Goal: Information Seeking & Learning: Learn about a topic

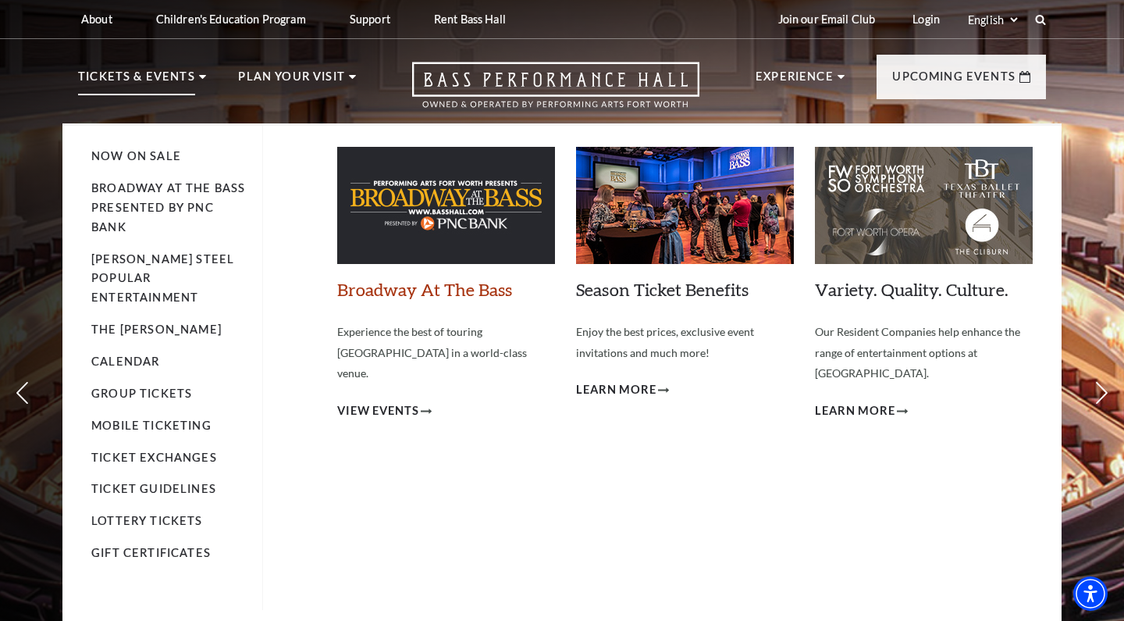
click at [438, 290] on link "Broadway At The Bass" at bounding box center [424, 289] width 175 height 21
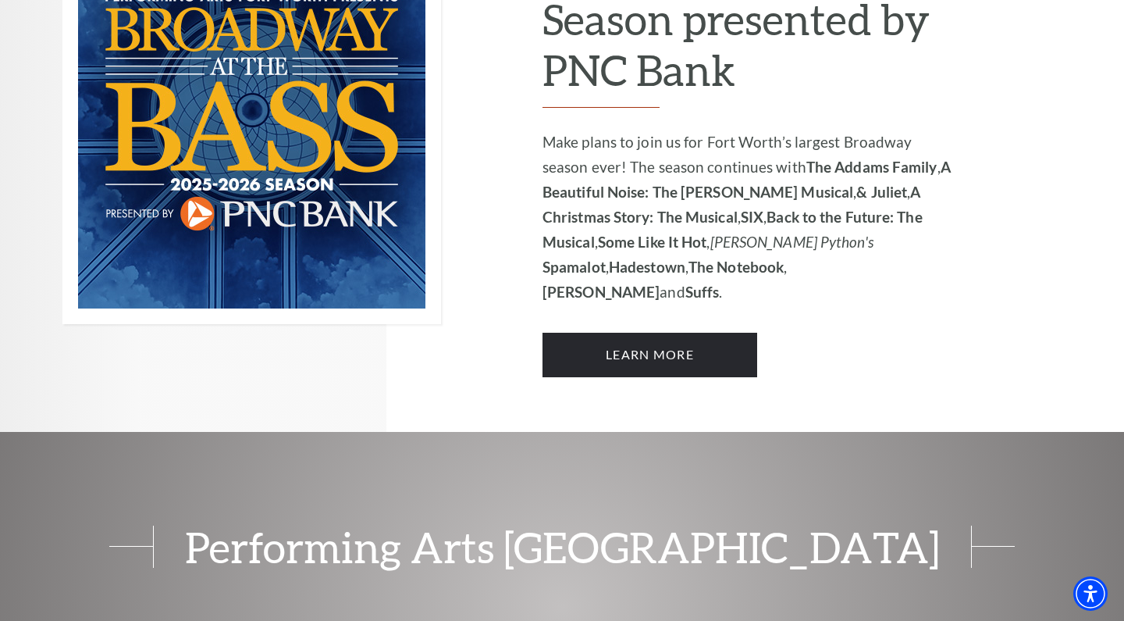
scroll to position [1161, 0]
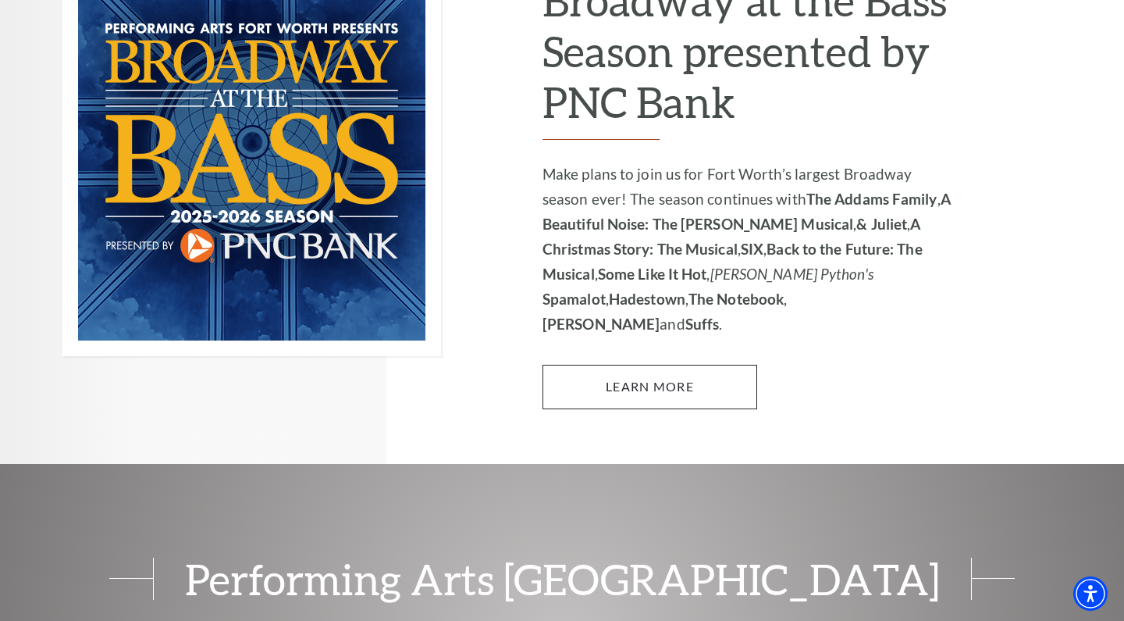
click at [610, 365] on link "Learn More" at bounding box center [649, 387] width 215 height 44
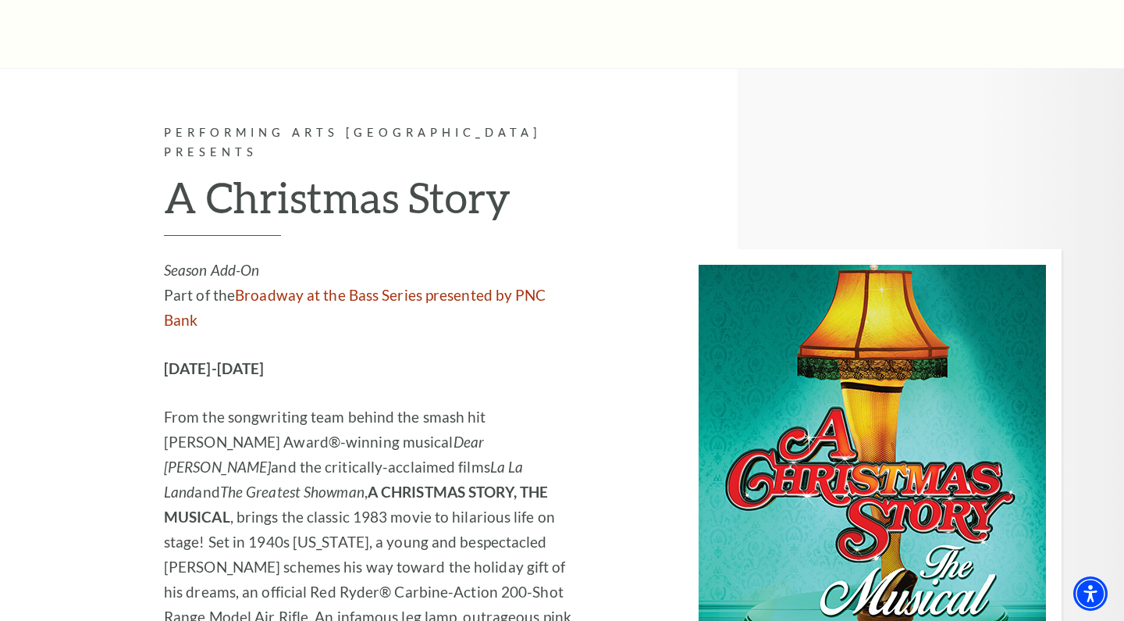
scroll to position [4077, 0]
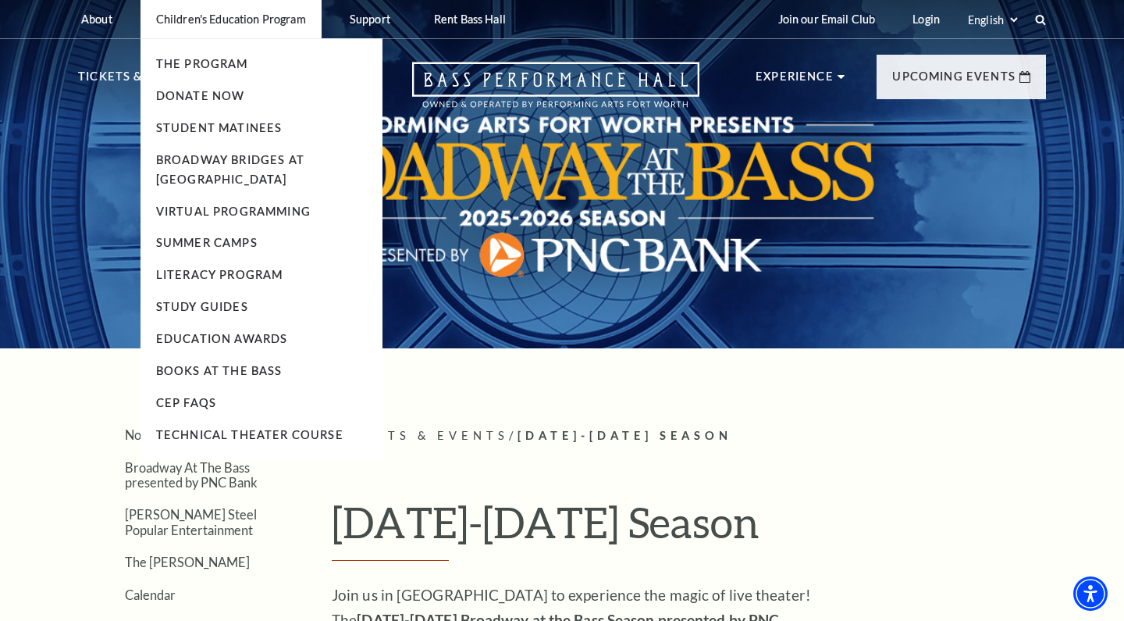
scroll to position [0, 0]
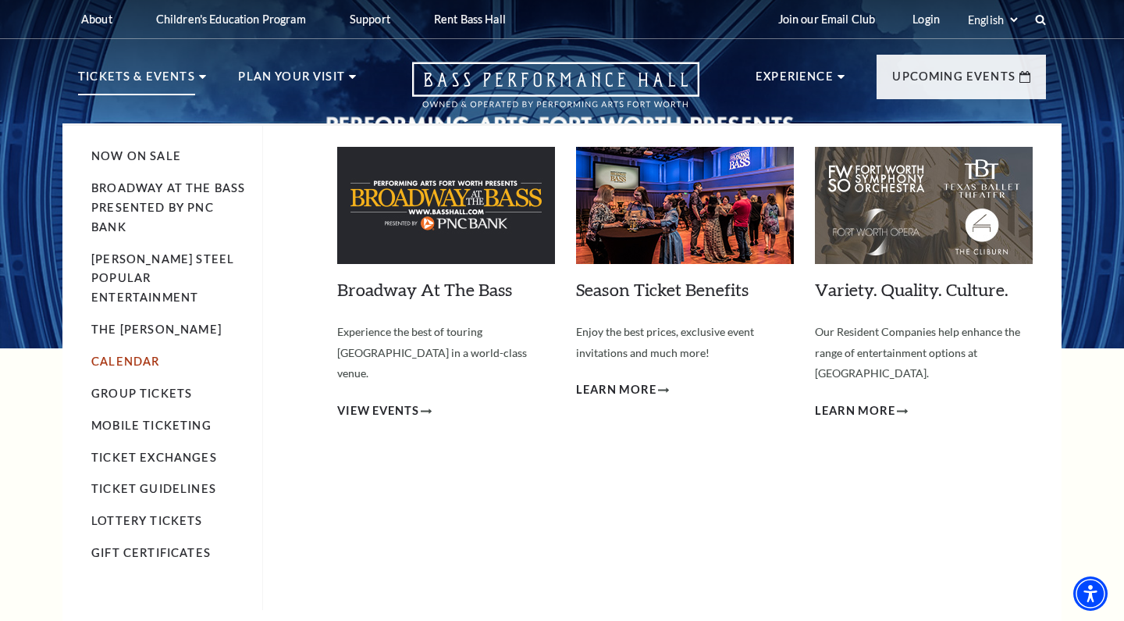
click at [137, 354] on link "Calendar" at bounding box center [125, 360] width 68 height 13
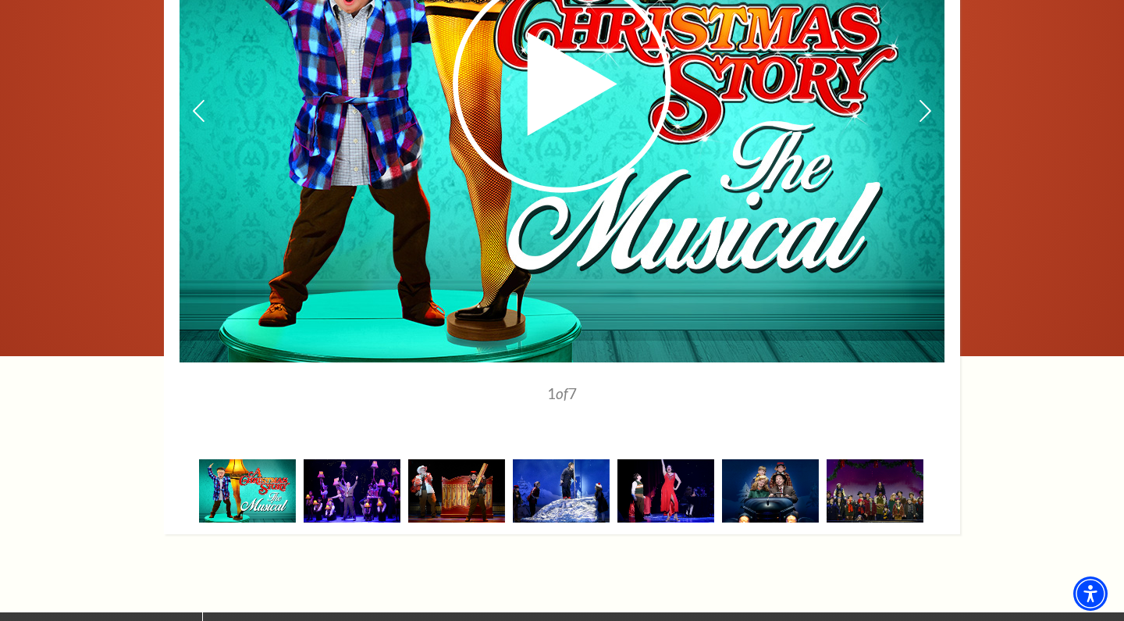
scroll to position [1961, 0]
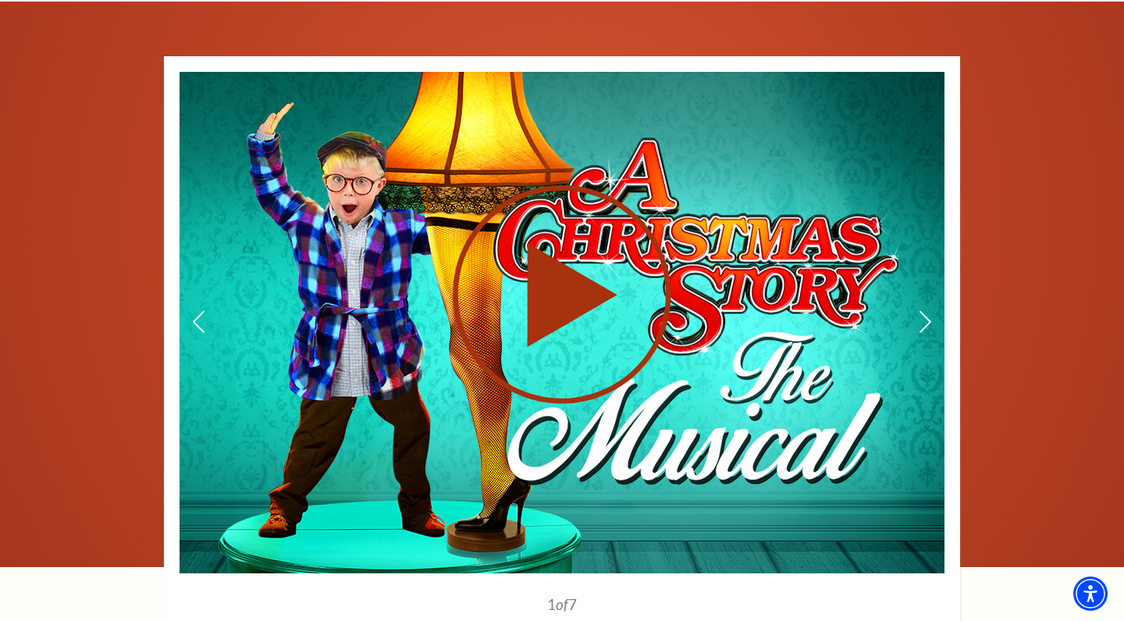
click at [567, 333] on icon at bounding box center [562, 294] width 382 height 222
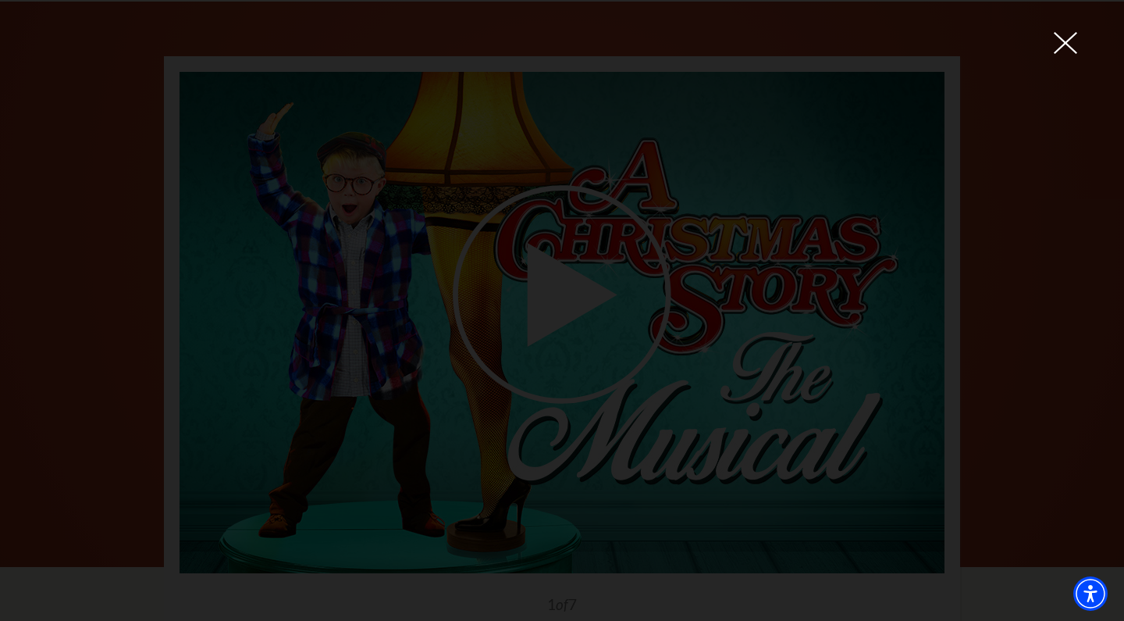
click at [987, 250] on div at bounding box center [562, 310] width 1124 height 621
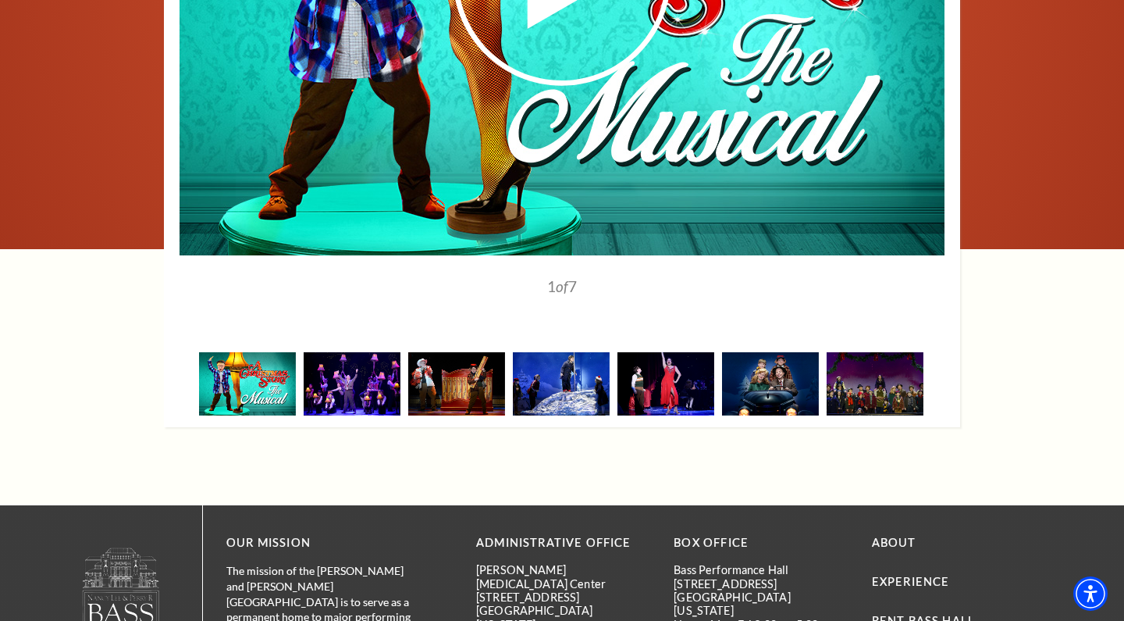
scroll to position [2375, 0]
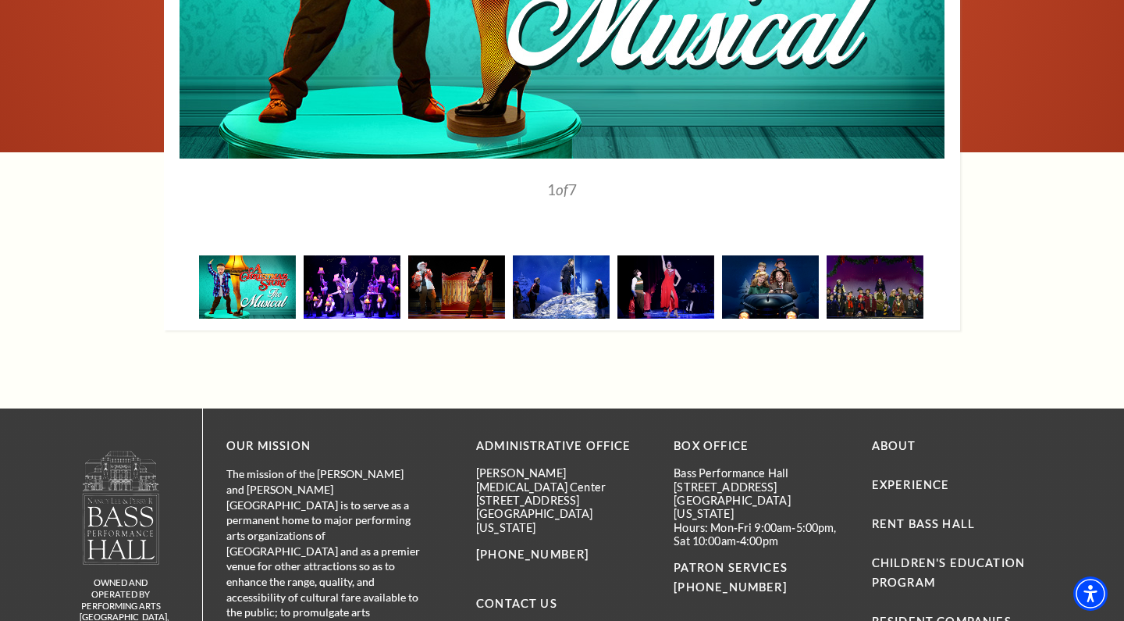
click at [364, 255] on img at bounding box center [352, 286] width 97 height 63
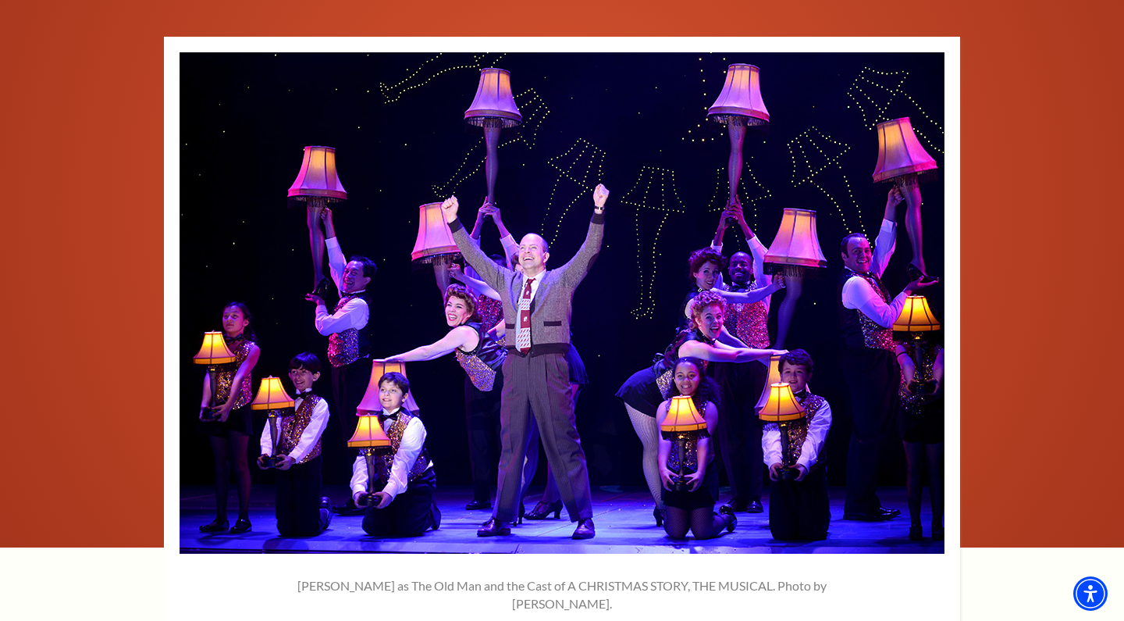
scroll to position [1979, 0]
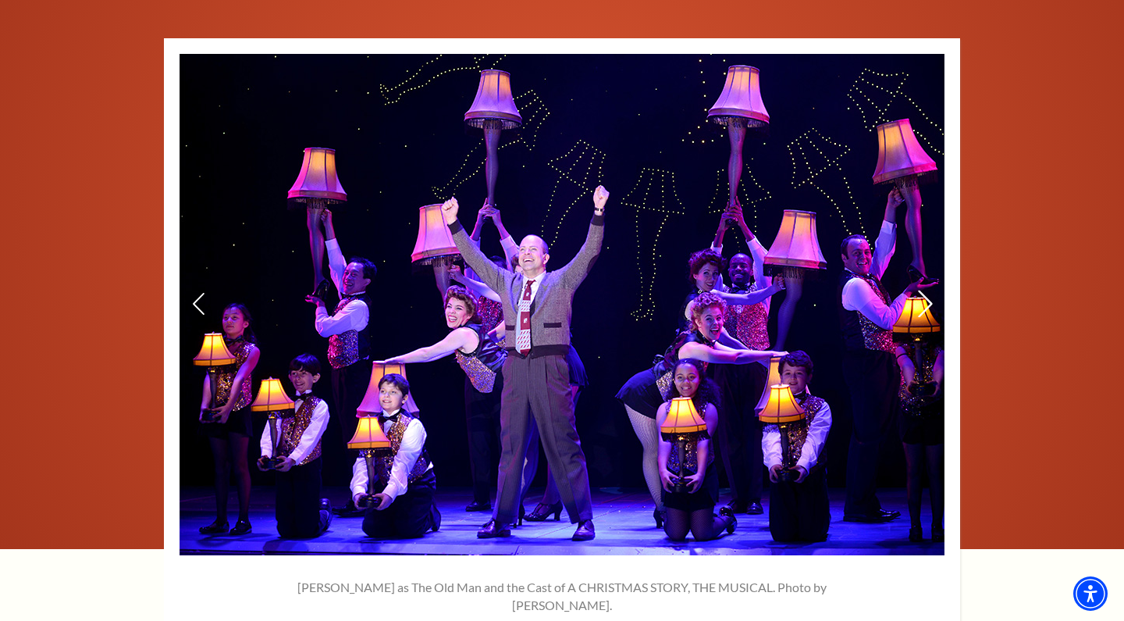
click at [924, 290] on use at bounding box center [925, 303] width 14 height 27
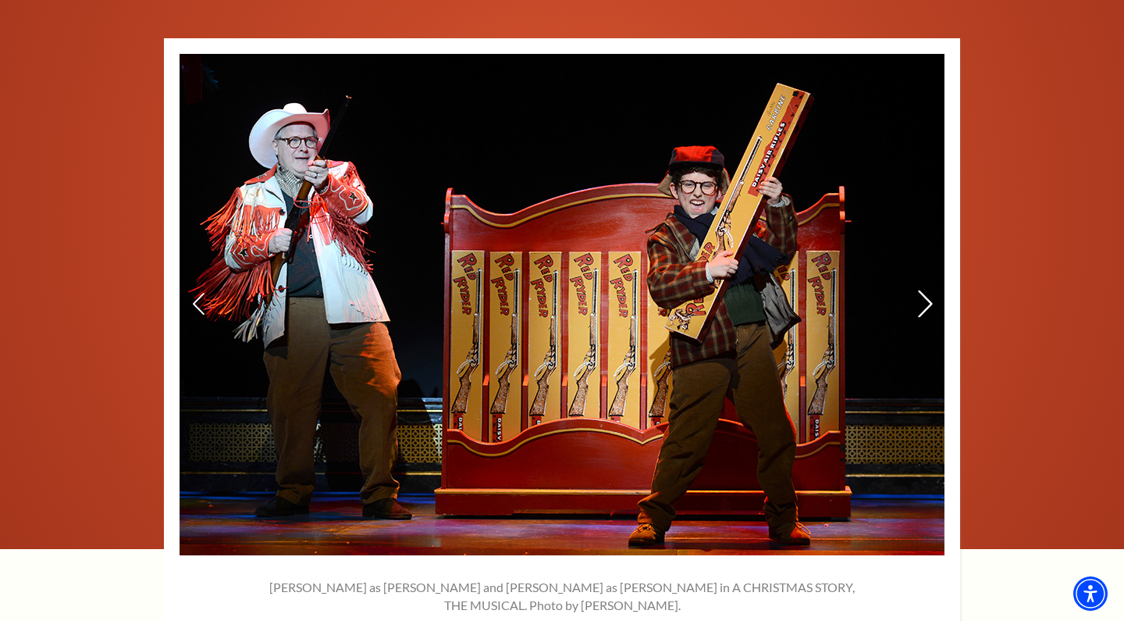
click at [924, 290] on use at bounding box center [925, 303] width 14 height 27
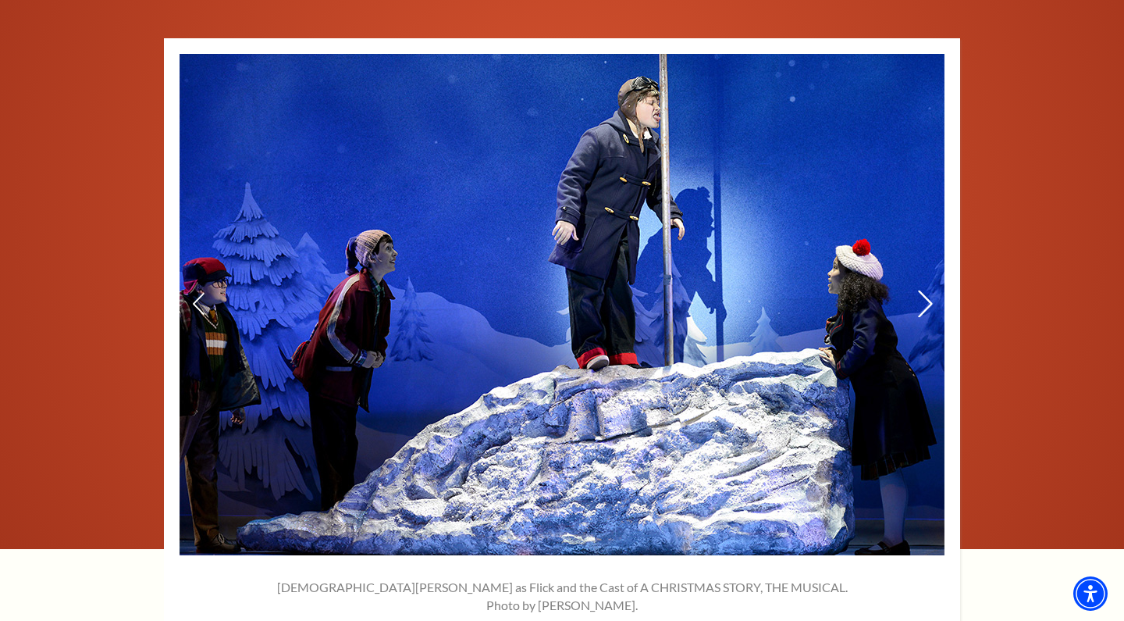
click at [926, 290] on icon at bounding box center [925, 303] width 16 height 27
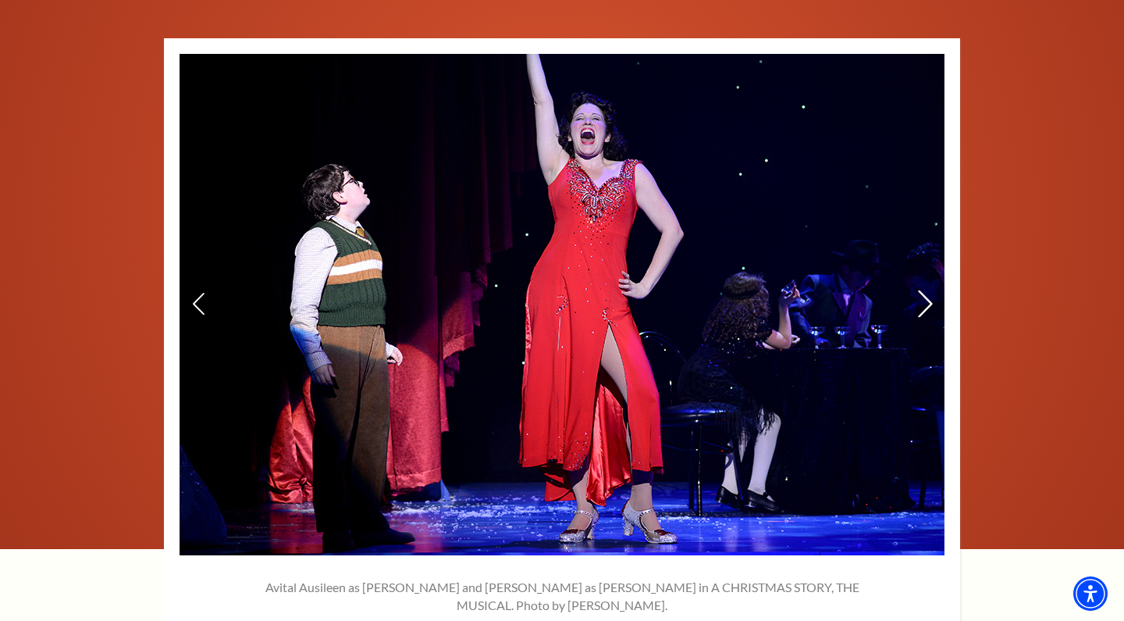
click at [926, 290] on icon at bounding box center [925, 303] width 16 height 27
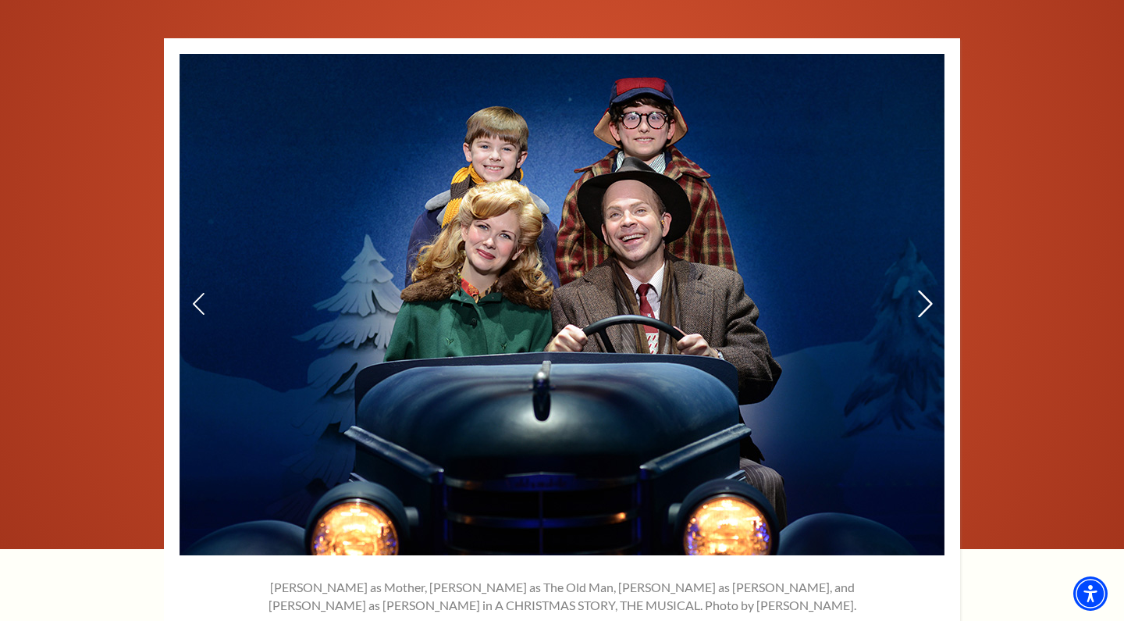
click at [926, 290] on icon at bounding box center [925, 303] width 16 height 27
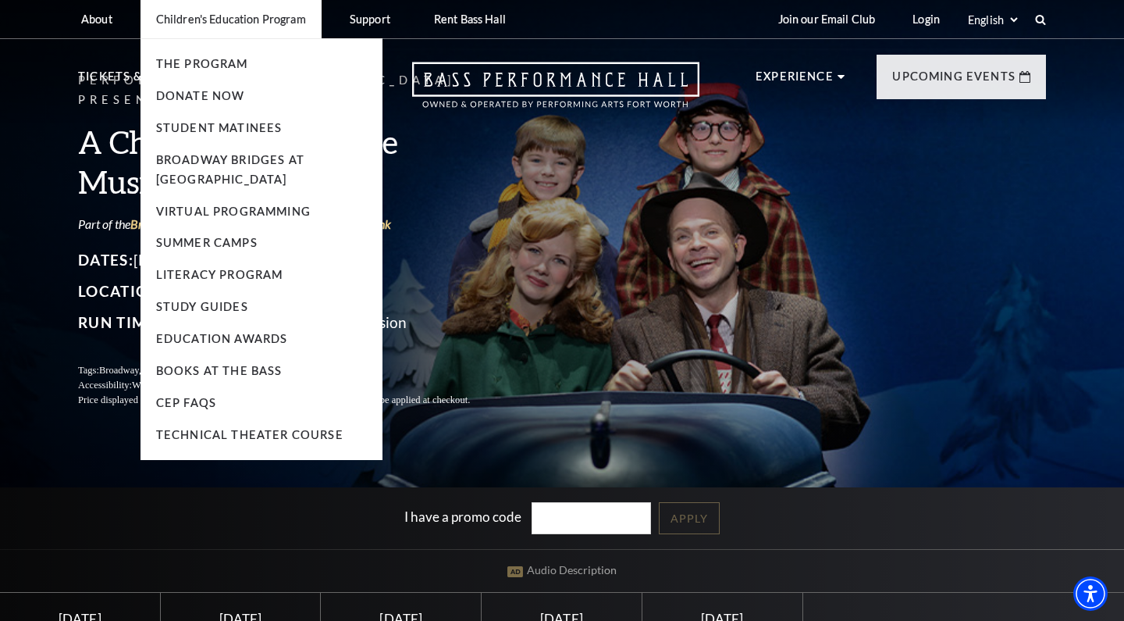
scroll to position [0, 0]
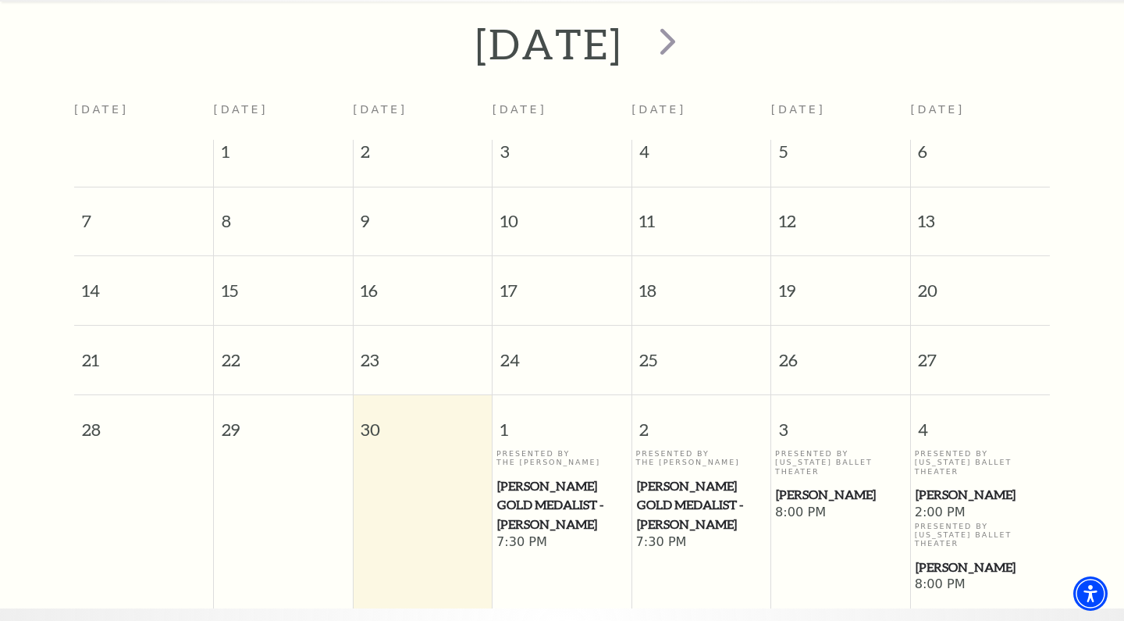
scroll to position [339, 0]
click at [690, 20] on span "next" at bounding box center [667, 42] width 44 height 44
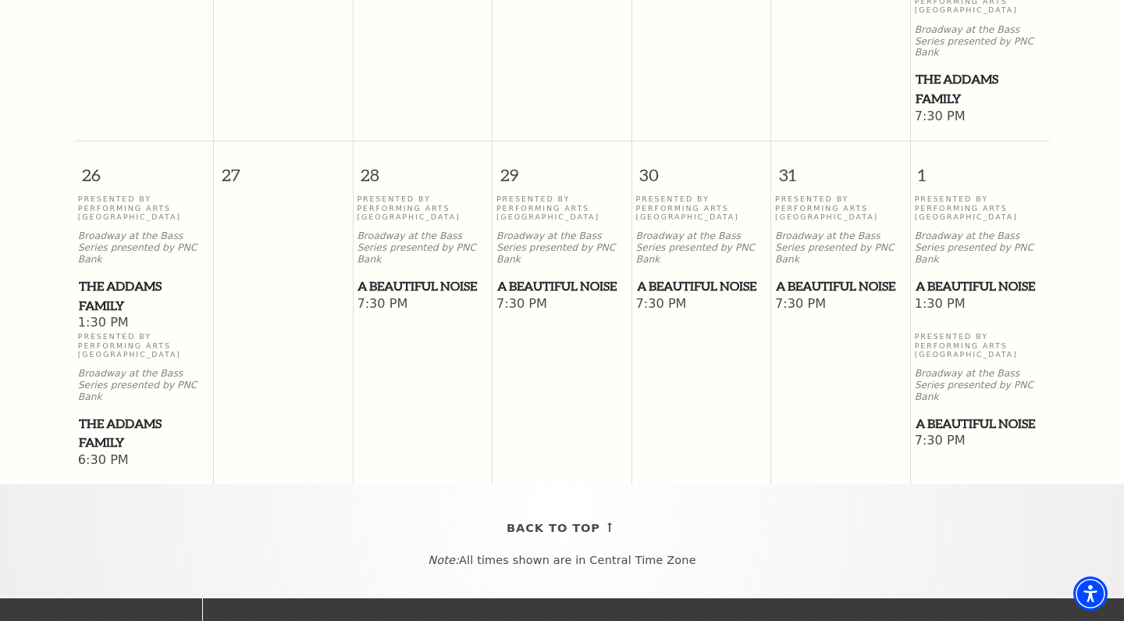
scroll to position [1245, 0]
